Goal: Find specific page/section

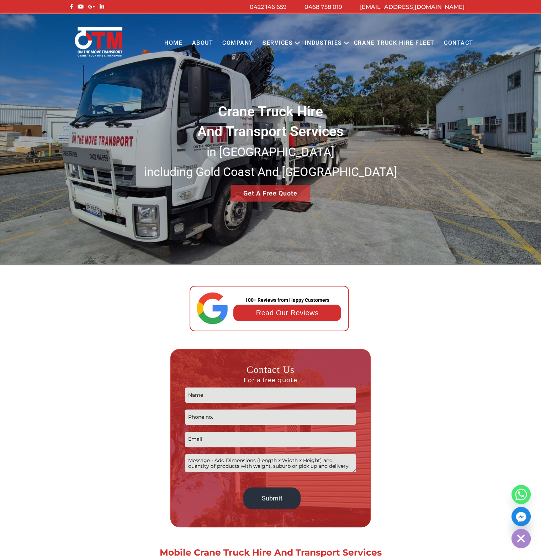
click at [457, 43] on link "Contact" at bounding box center [458, 43] width 39 height 20
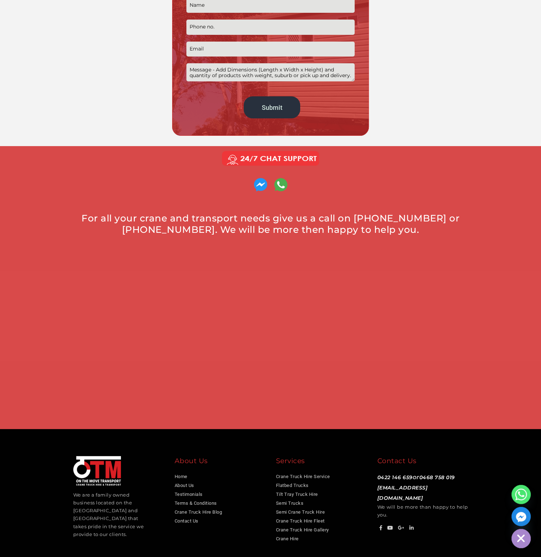
scroll to position [260, 0]
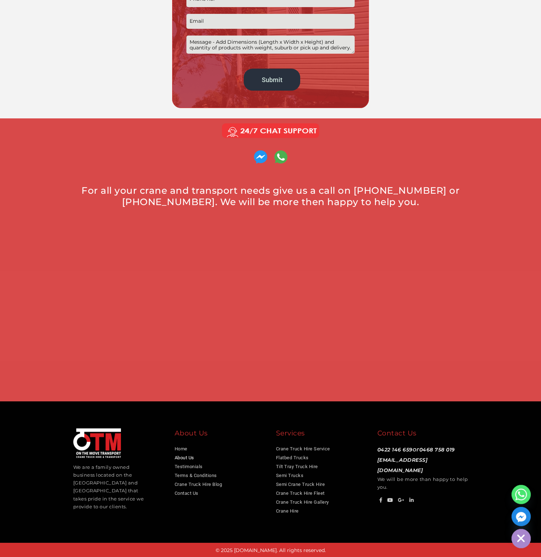
click at [178, 458] on link "About Us" at bounding box center [185, 457] width 20 height 5
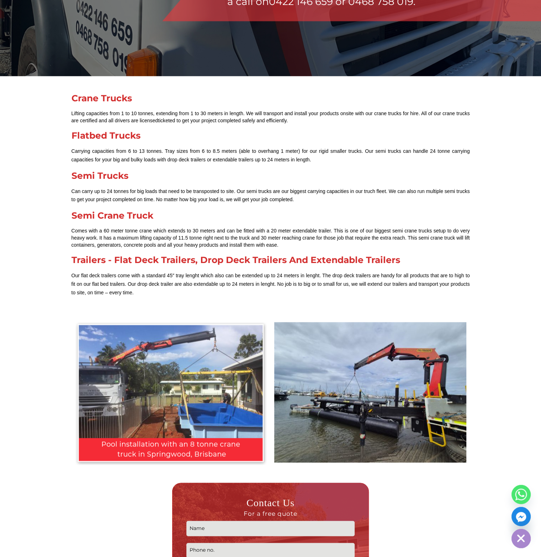
scroll to position [747, 0]
click at [118, 216] on link "Semi Crane Truck" at bounding box center [113, 215] width 82 height 11
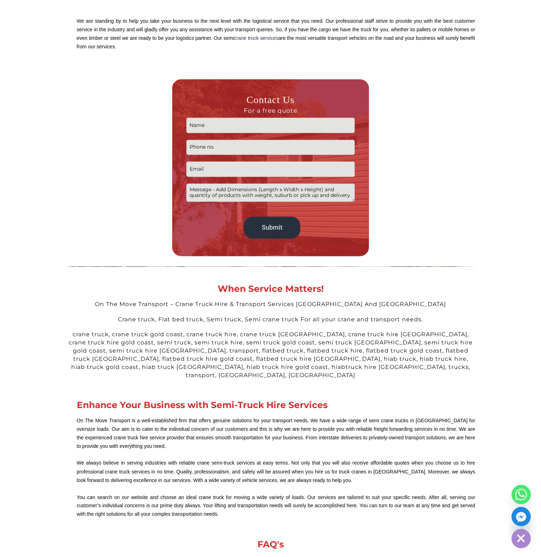
scroll to position [996, 0]
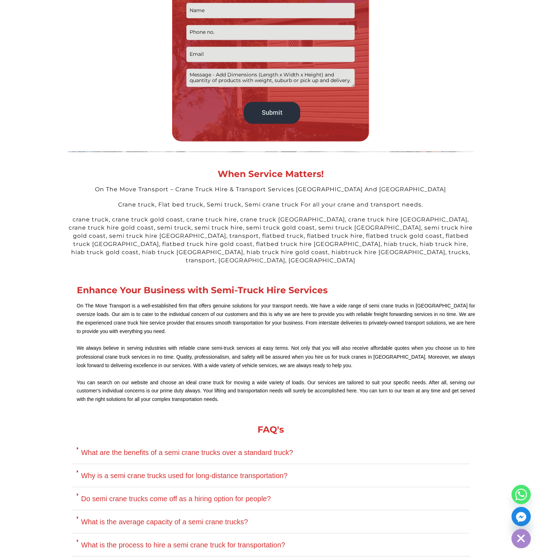
click at [97, 142] on section "Contact Us For a free quote Submit Alternative: WPA 100227" at bounding box center [271, 52] width 398 height 190
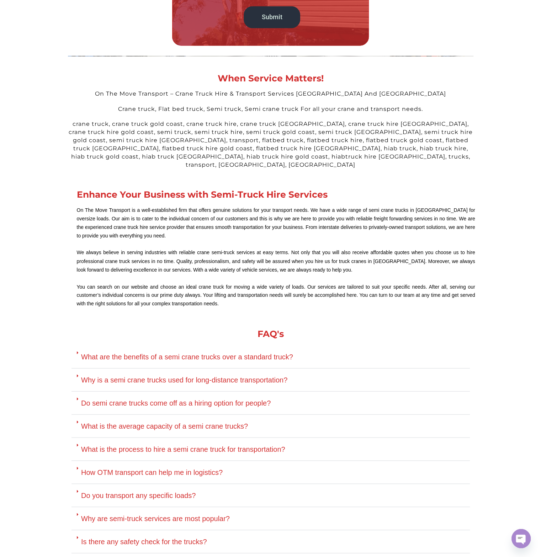
scroll to position [1103, 0]
